Goal: Task Accomplishment & Management: Manage account settings

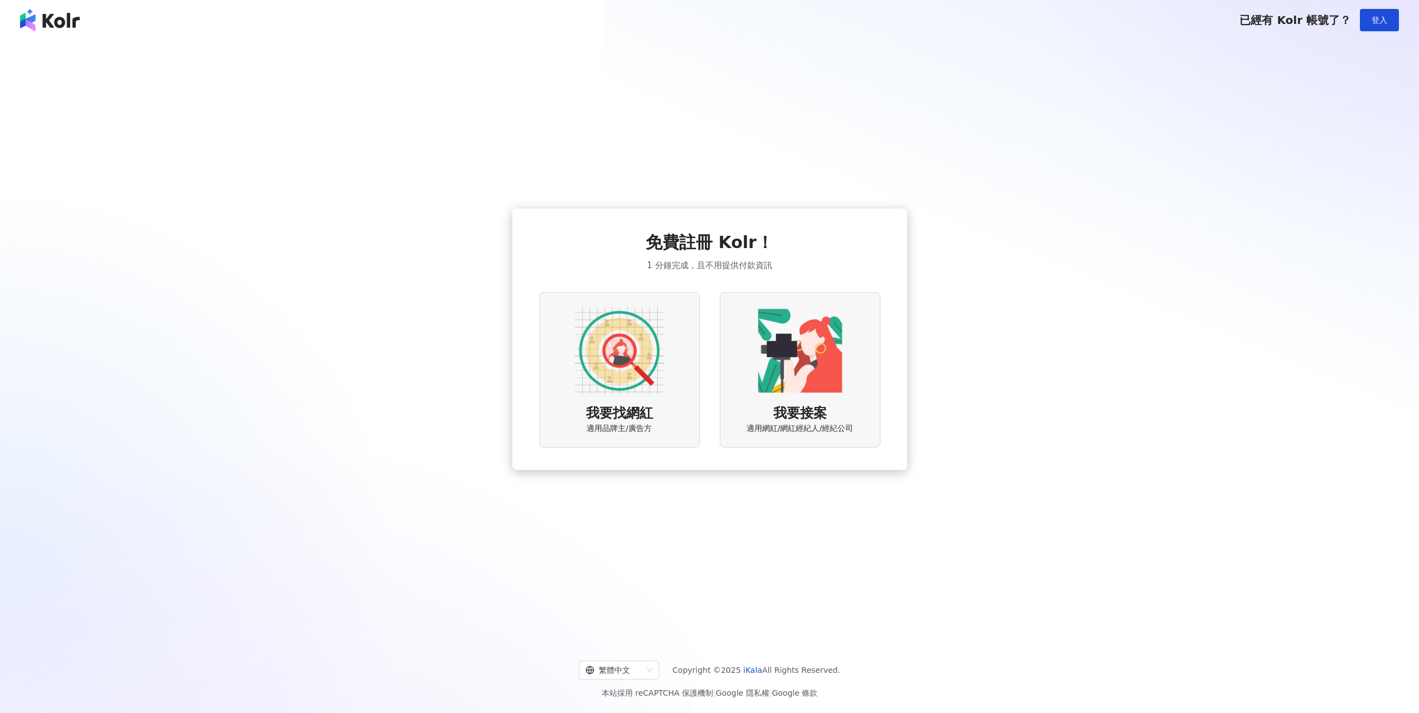
click at [610, 361] on img at bounding box center [619, 350] width 89 height 89
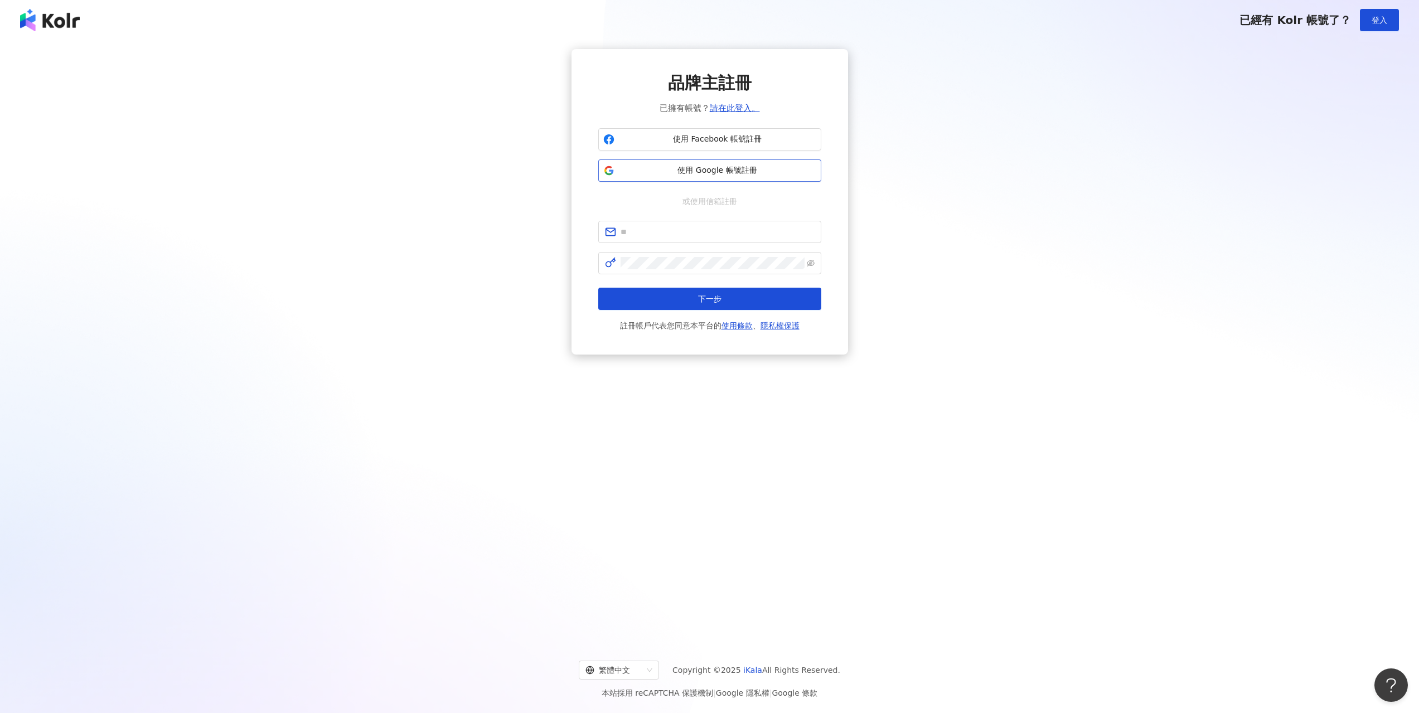
click at [781, 174] on span "使用 Google 帳號註冊" at bounding box center [717, 170] width 197 height 11
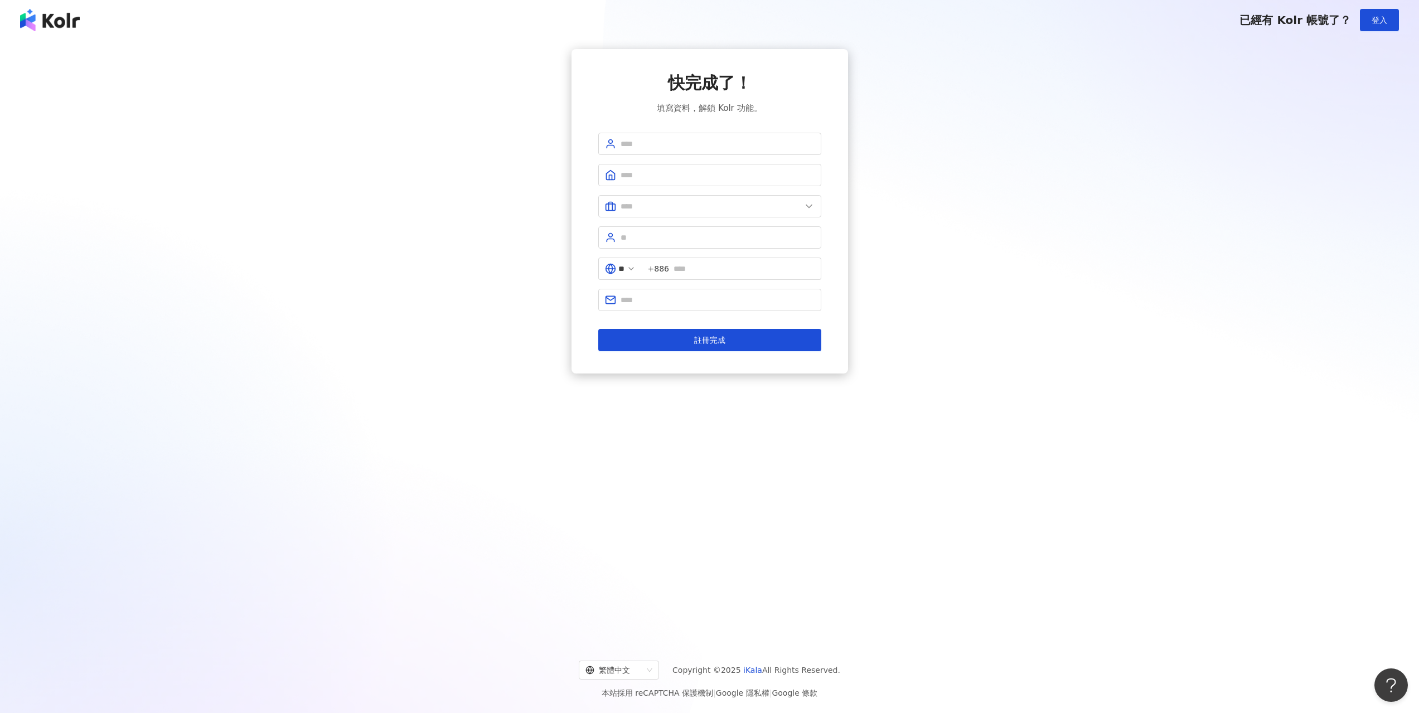
click at [57, 25] on img at bounding box center [50, 20] width 60 height 22
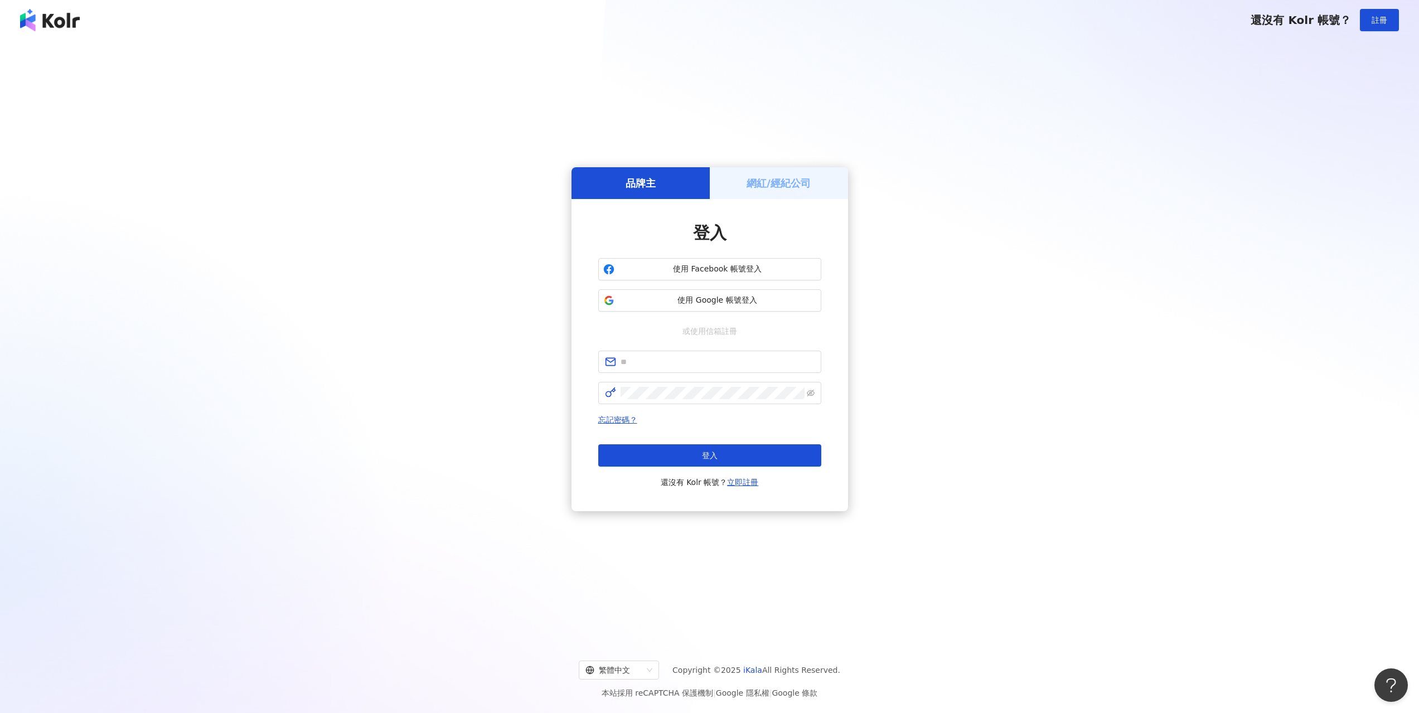
click at [771, 181] on h5 "網紅/經紀公司" at bounding box center [779, 183] width 64 height 14
click at [653, 187] on h5 "品牌主" at bounding box center [641, 183] width 30 height 14
click at [62, 13] on img at bounding box center [50, 20] width 60 height 22
